Goal: Find specific page/section: Find specific page/section

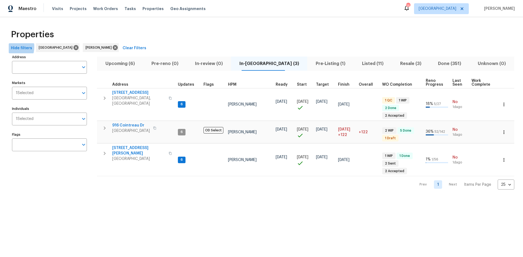
click at [11, 48] on button "Hide filters" at bounding box center [22, 48] width 26 height 10
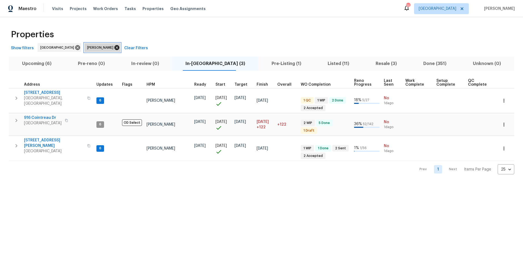
click at [114, 46] on icon at bounding box center [116, 47] width 5 height 5
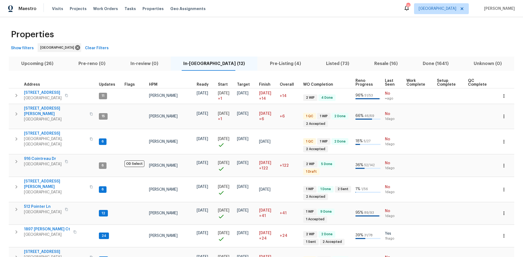
click at [43, 63] on span "Upcoming (26)" at bounding box center [37, 64] width 51 height 8
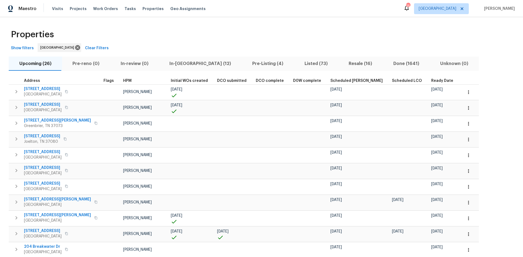
click at [330, 79] on span "Scheduled [PERSON_NAME]" at bounding box center [356, 81] width 52 height 4
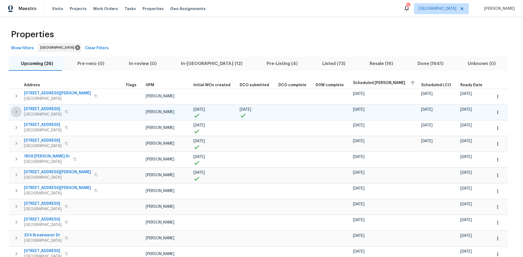
click at [15, 109] on icon "button" at bounding box center [16, 112] width 7 height 7
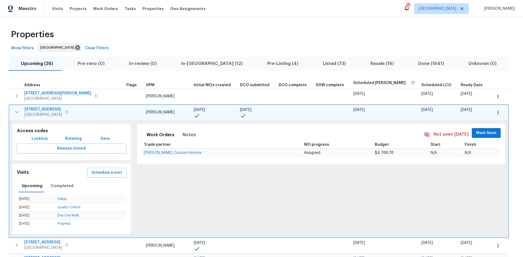
click at [15, 110] on icon "button" at bounding box center [17, 112] width 7 height 7
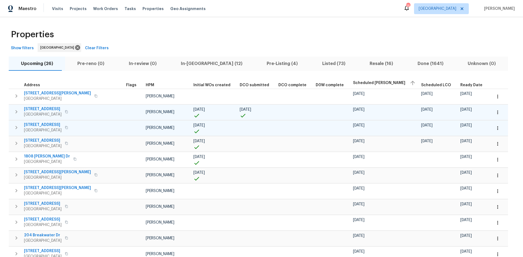
click at [12, 128] on button "button" at bounding box center [16, 127] width 11 height 11
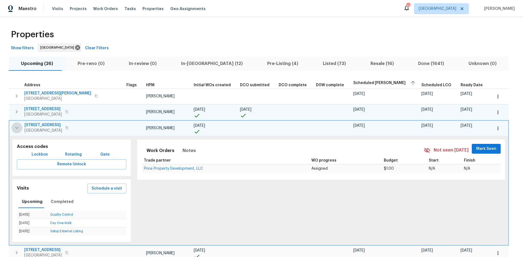
click at [18, 127] on icon "button" at bounding box center [17, 128] width 7 height 7
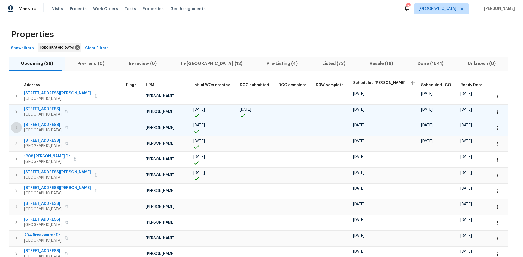
click at [17, 127] on icon "button" at bounding box center [16, 127] width 7 height 7
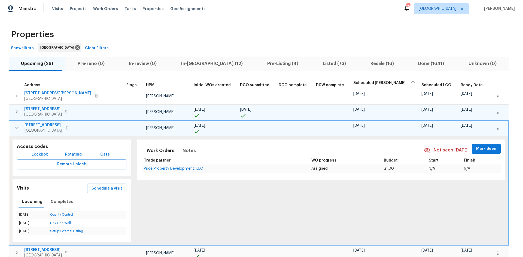
click at [17, 127] on icon "button" at bounding box center [17, 128] width 7 height 7
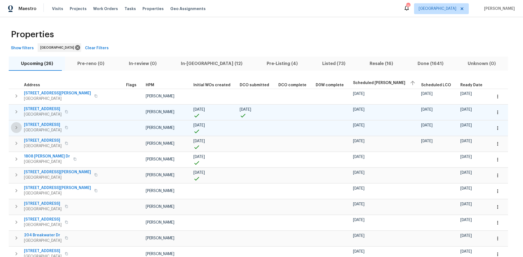
click at [15, 129] on icon "button" at bounding box center [16, 127] width 7 height 7
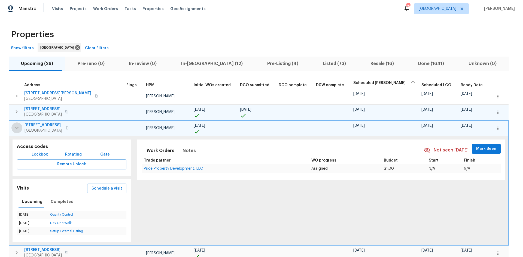
click at [15, 129] on icon "button" at bounding box center [17, 128] width 7 height 7
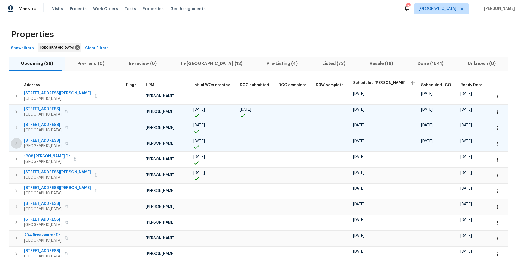
click at [15, 145] on icon "button" at bounding box center [16, 143] width 7 height 7
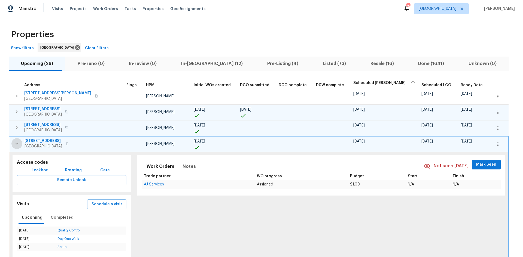
click at [15, 145] on icon "button" at bounding box center [17, 144] width 7 height 7
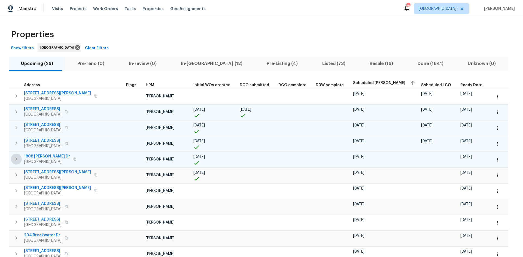
click at [14, 159] on icon "button" at bounding box center [16, 159] width 7 height 7
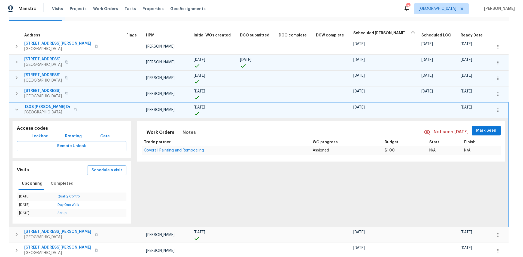
scroll to position [54, 0]
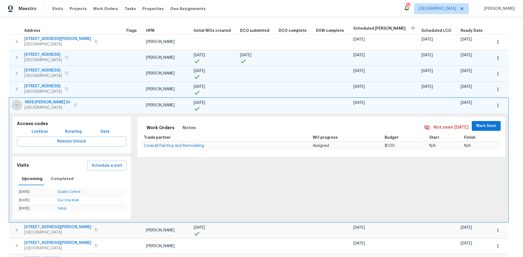
click at [15, 108] on icon "button" at bounding box center [17, 105] width 7 height 7
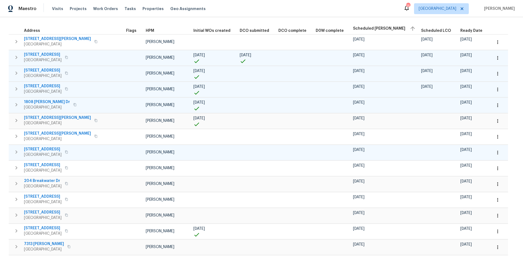
click at [11, 153] on button "button" at bounding box center [16, 152] width 11 height 11
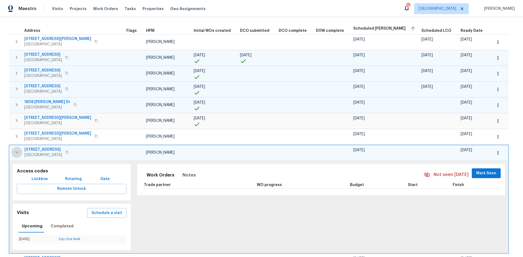
click at [13, 153] on button "button" at bounding box center [16, 152] width 11 height 11
